Goal: Leave review/rating

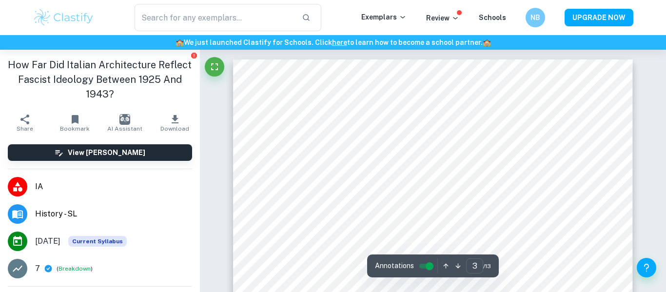
type input "3"
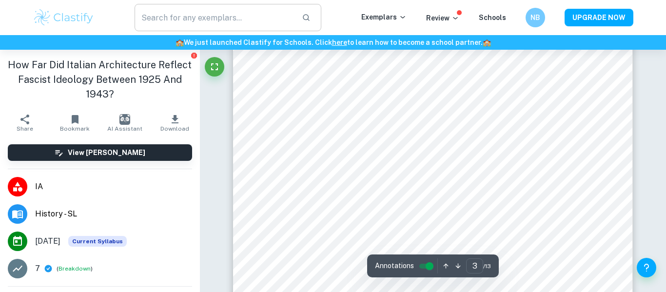
scroll to position [1540, 0]
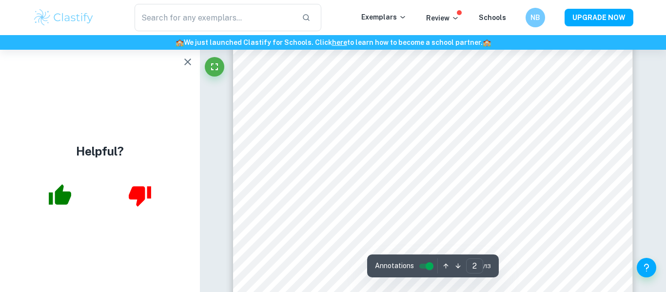
scroll to position [705, 0]
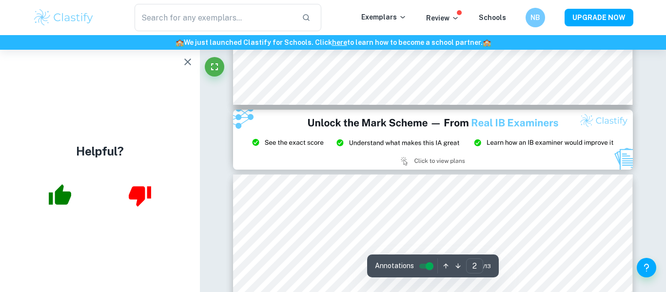
type input "3"
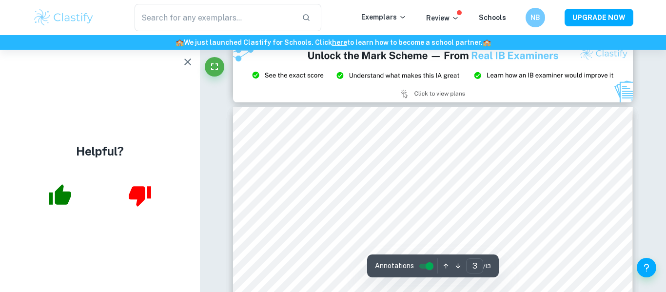
scroll to position [1137, 0]
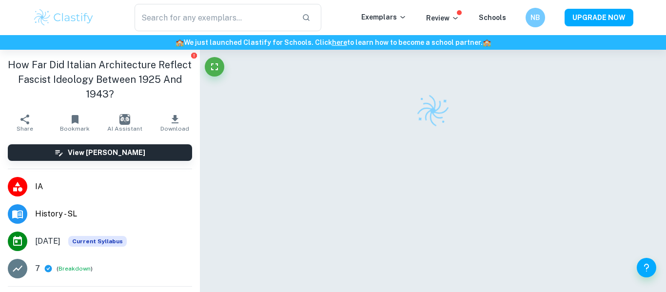
scroll to position [50, 0]
